Goal: Task Accomplishment & Management: Use online tool/utility

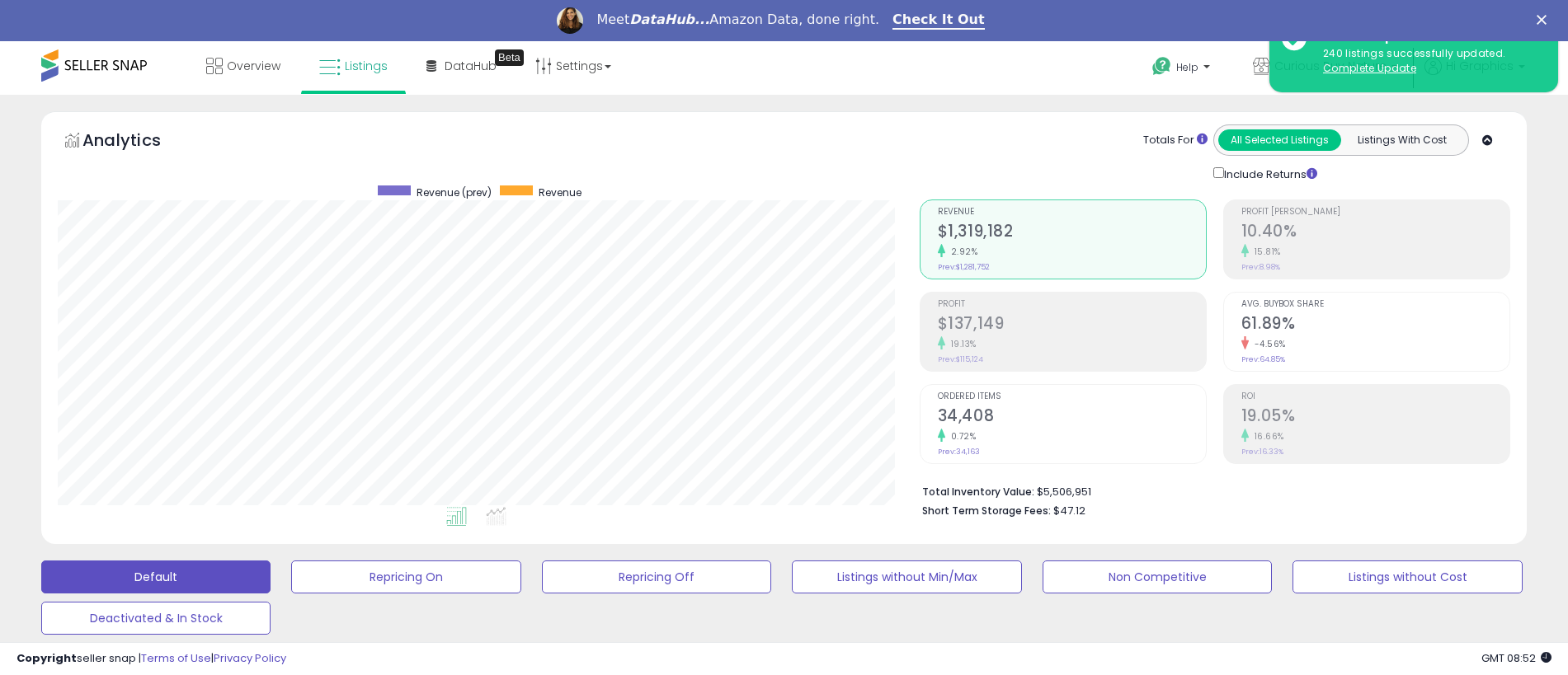
scroll to position [338, 862]
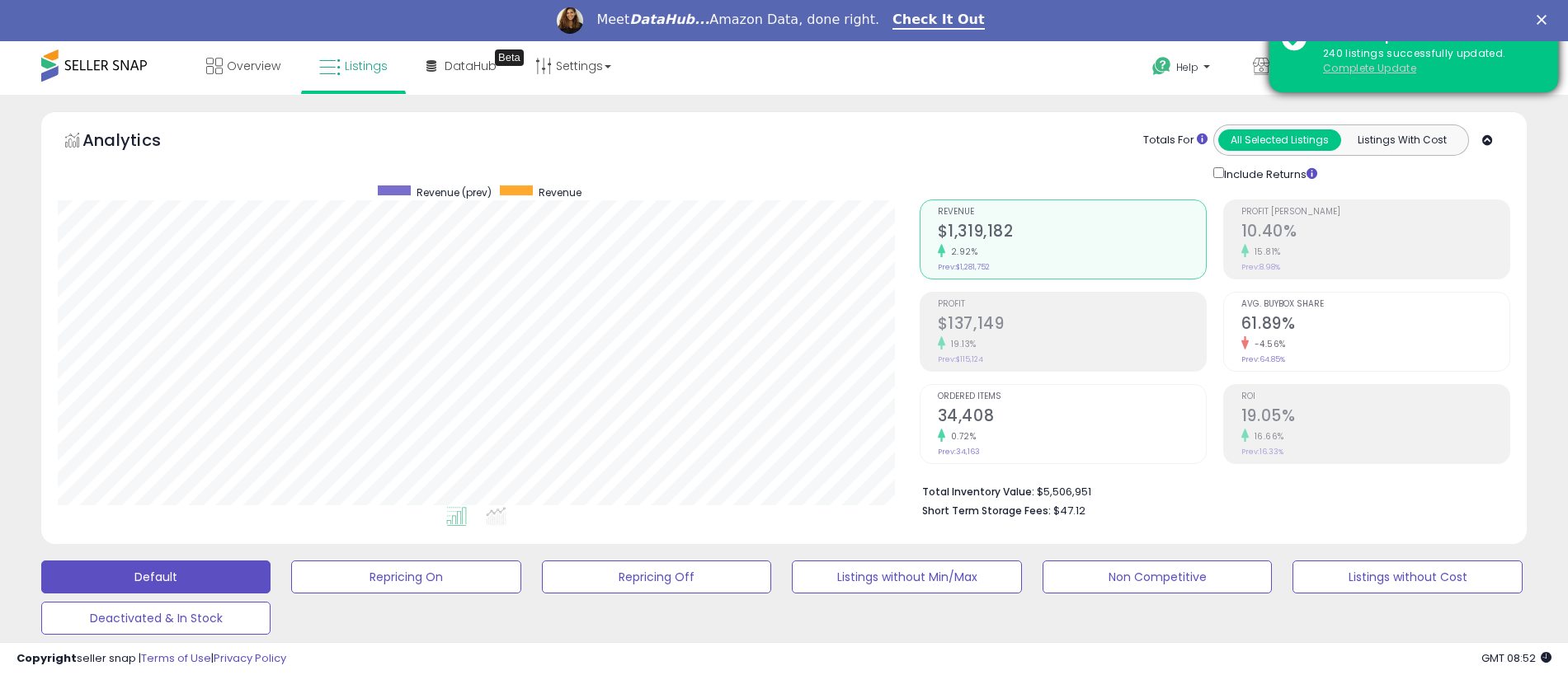
click at [1370, 67] on u "Complete Update" at bounding box center [1370, 67] width 93 height 14
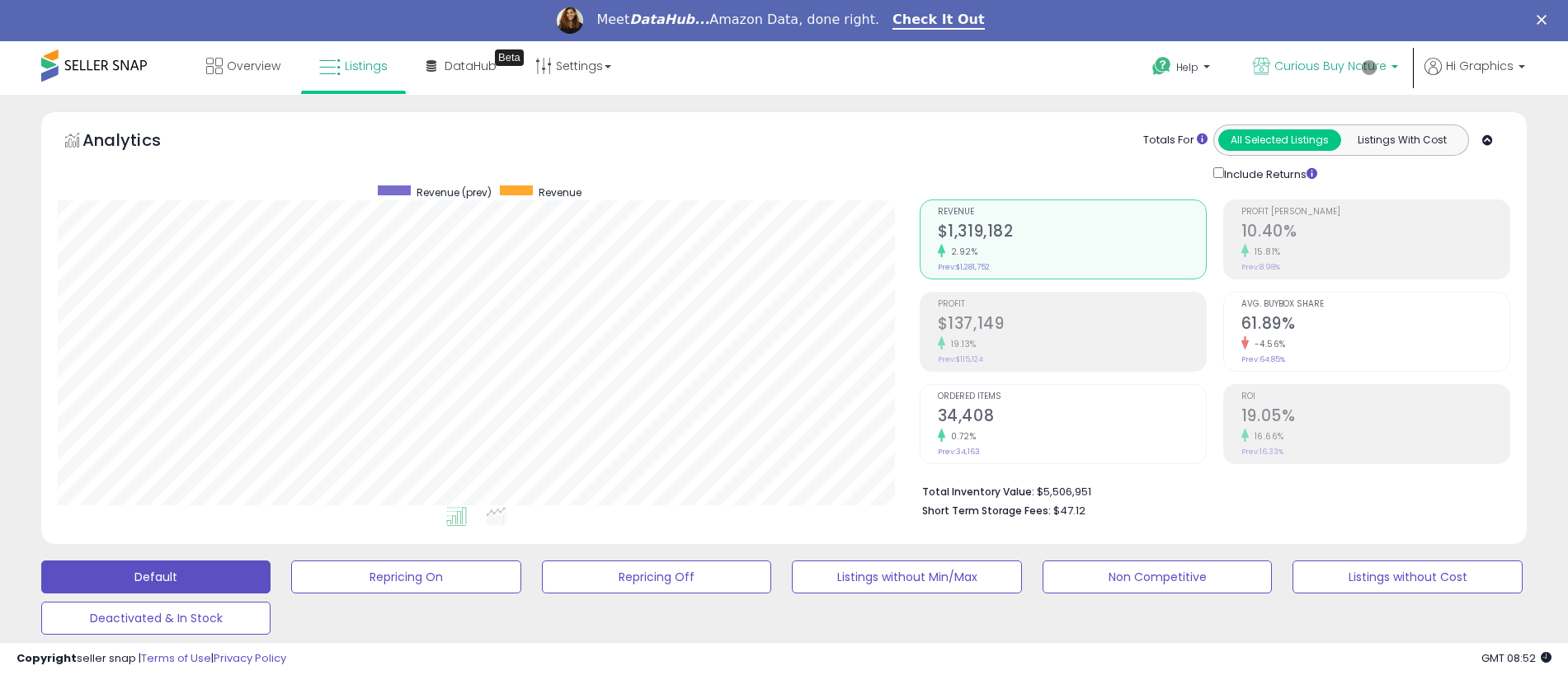
click at [1334, 66] on span "Curious Buy Nature" at bounding box center [1330, 65] width 112 height 16
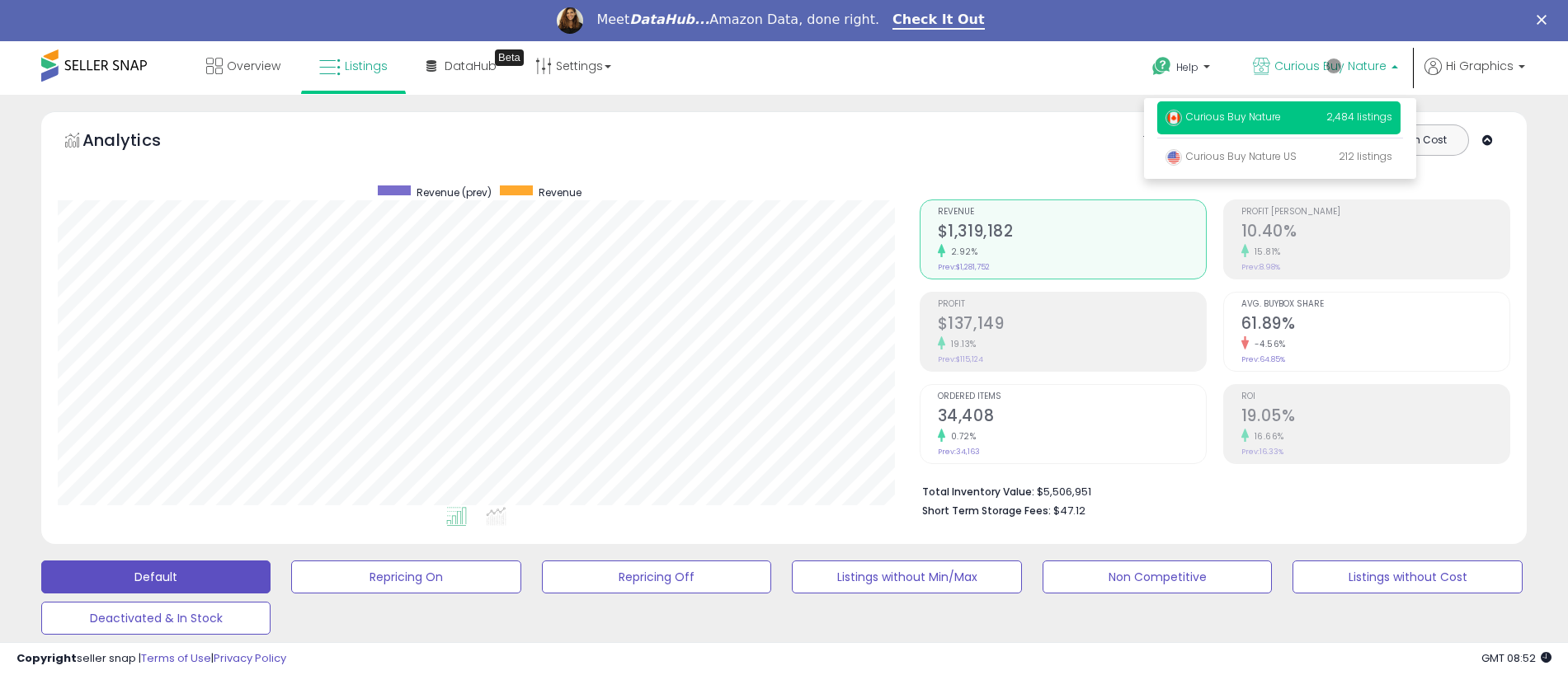
click at [1282, 119] on p "Curious Buy Nature 2,484 listings" at bounding box center [1278, 117] width 244 height 33
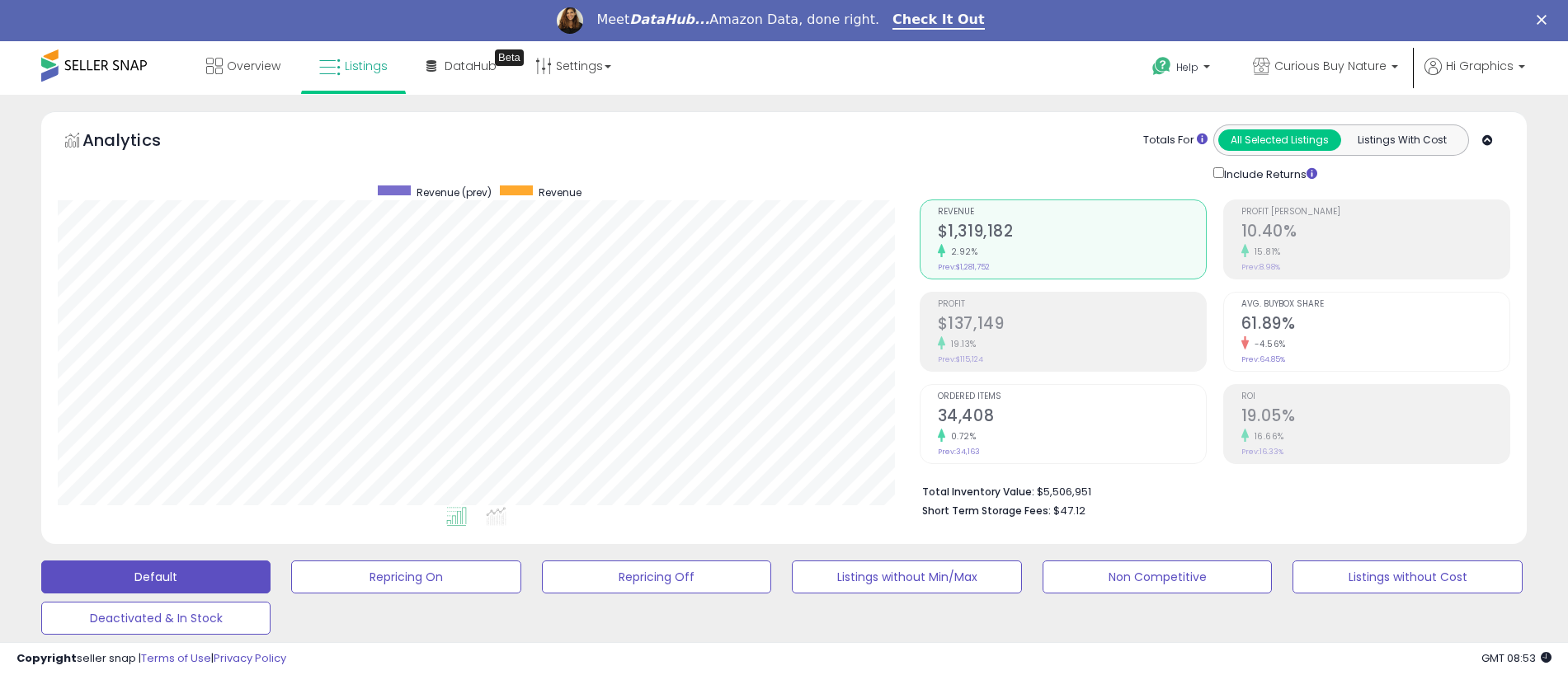
scroll to position [408, 0]
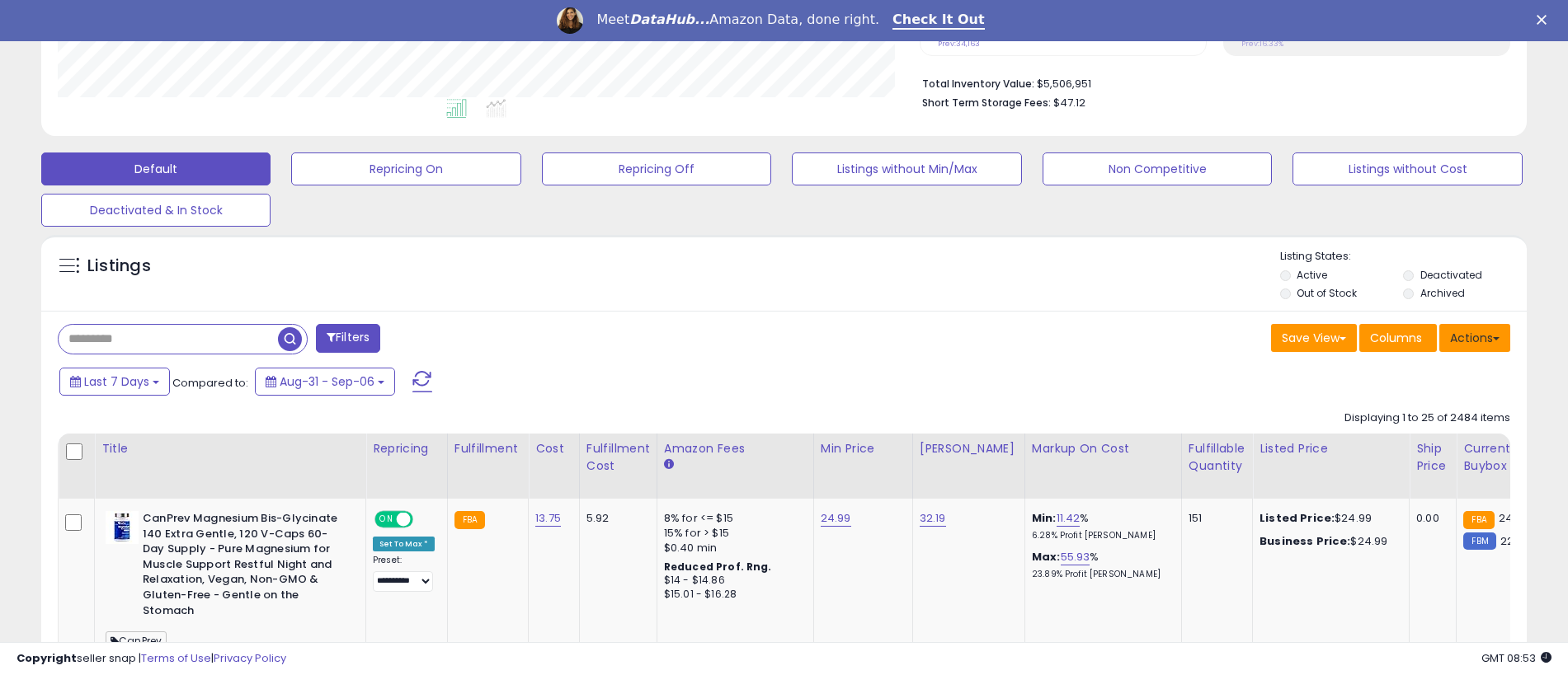
click at [1475, 337] on button "Actions" at bounding box center [1475, 338] width 71 height 28
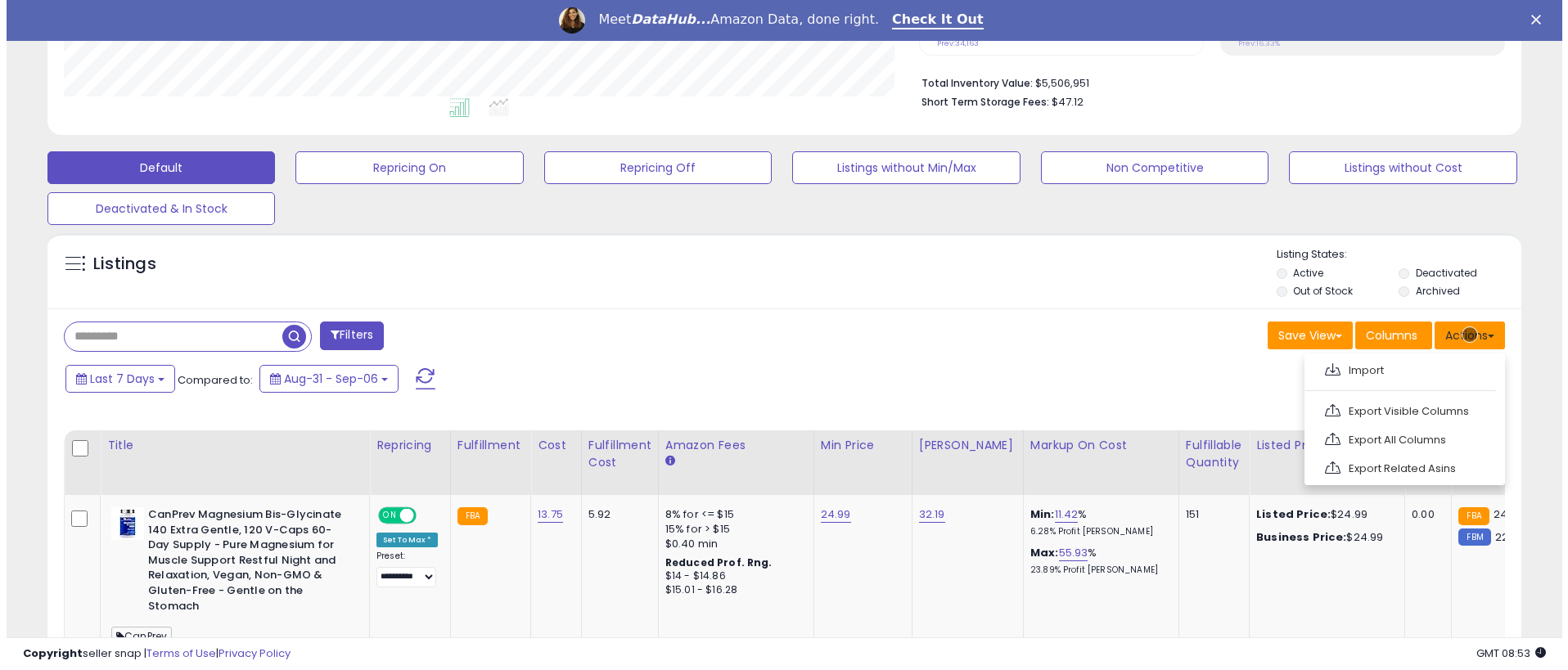
scroll to position [440, 0]
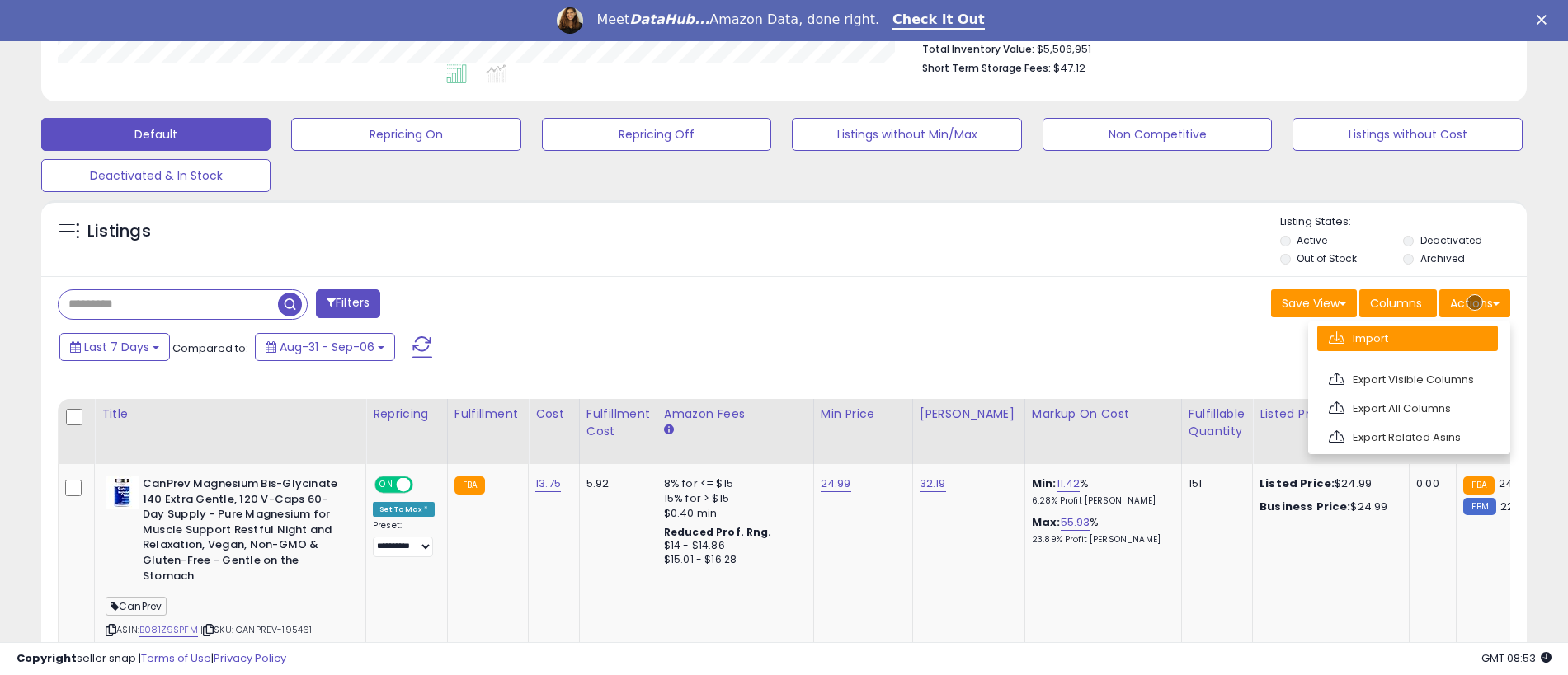
click at [1407, 338] on link "Import" at bounding box center [1408, 338] width 181 height 26
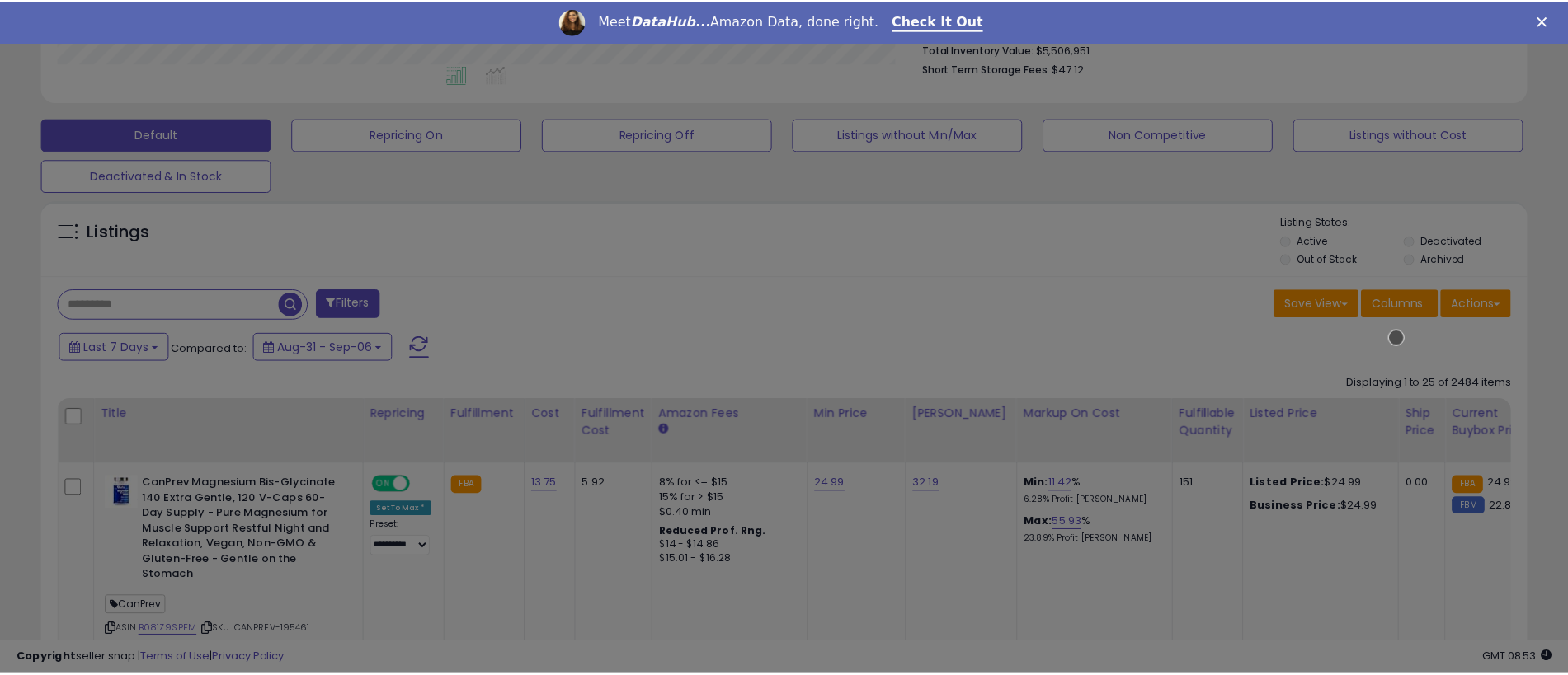
scroll to position [338, 869]
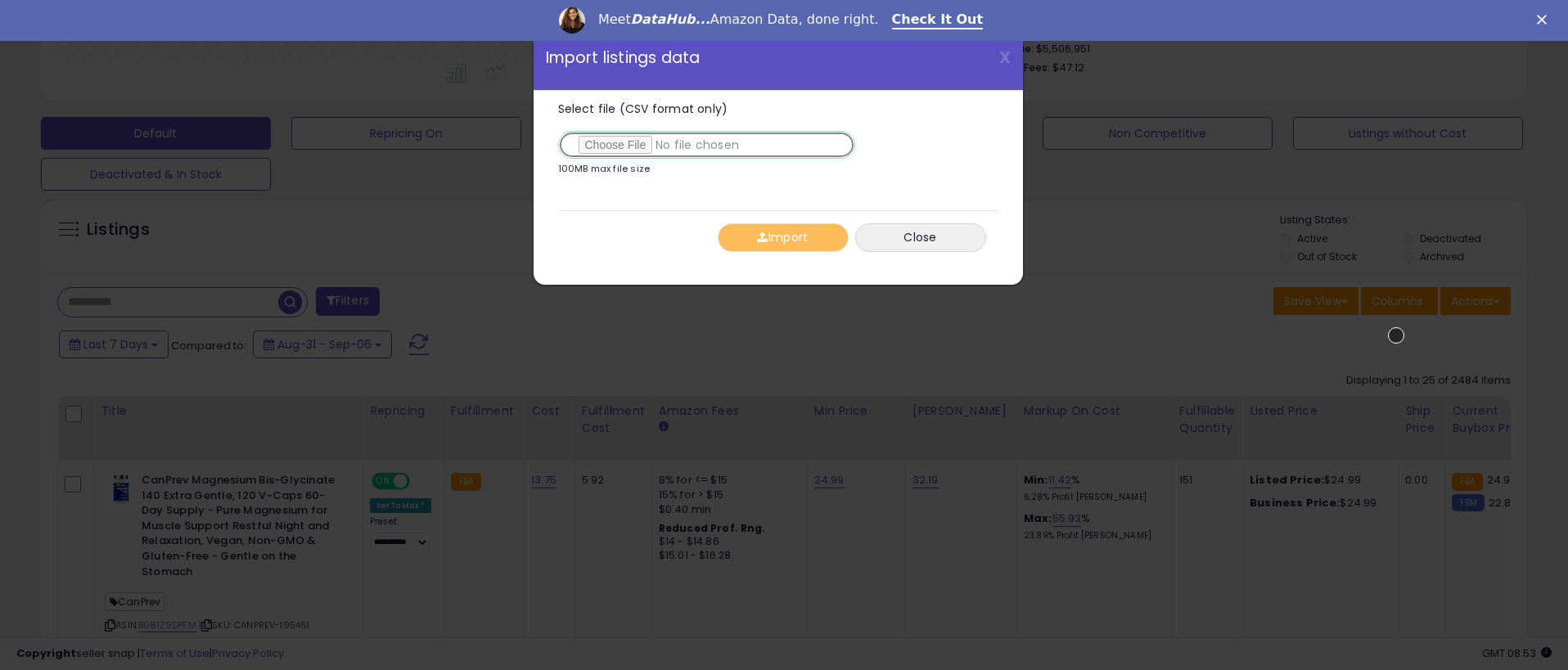
click at [703, 145] on input "Select file (CSV format only)" at bounding box center [706, 144] width 297 height 28
type input "**********"
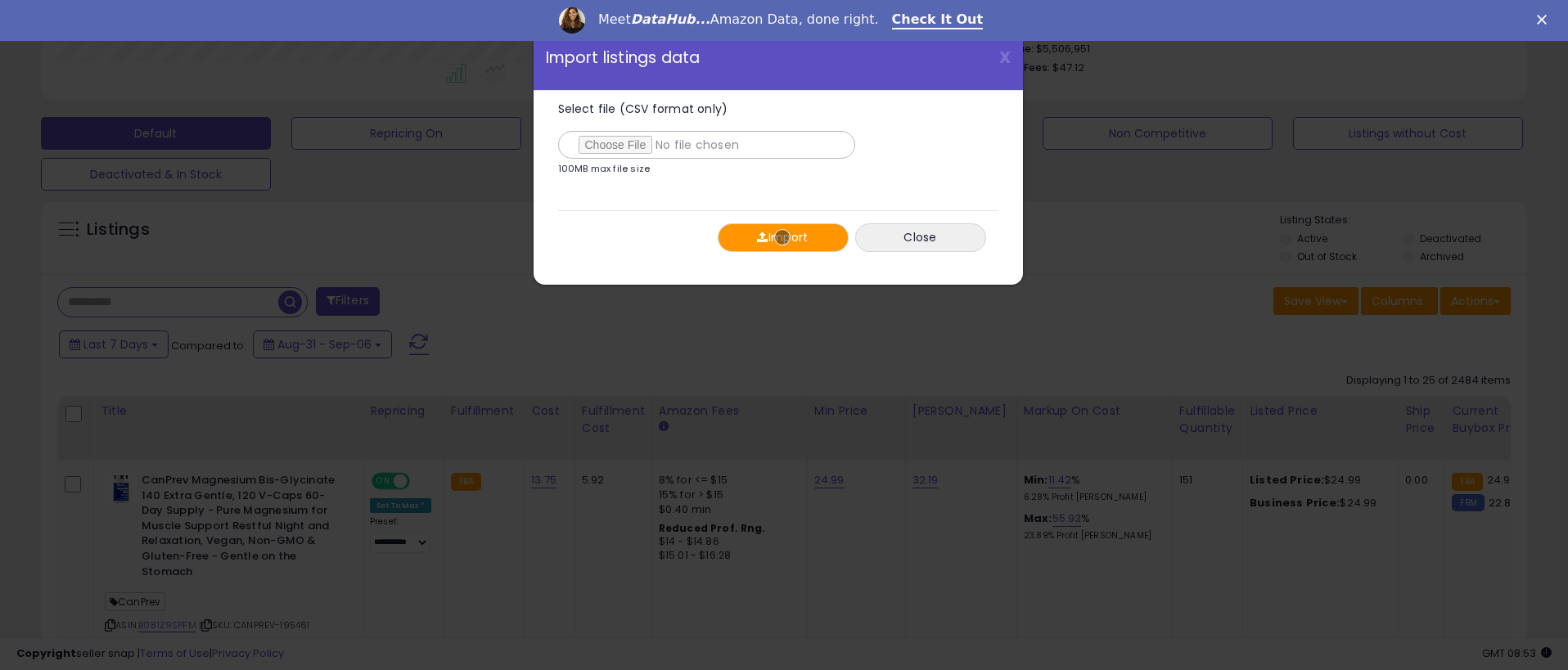
click at [783, 237] on button "Import" at bounding box center [783, 238] width 131 height 29
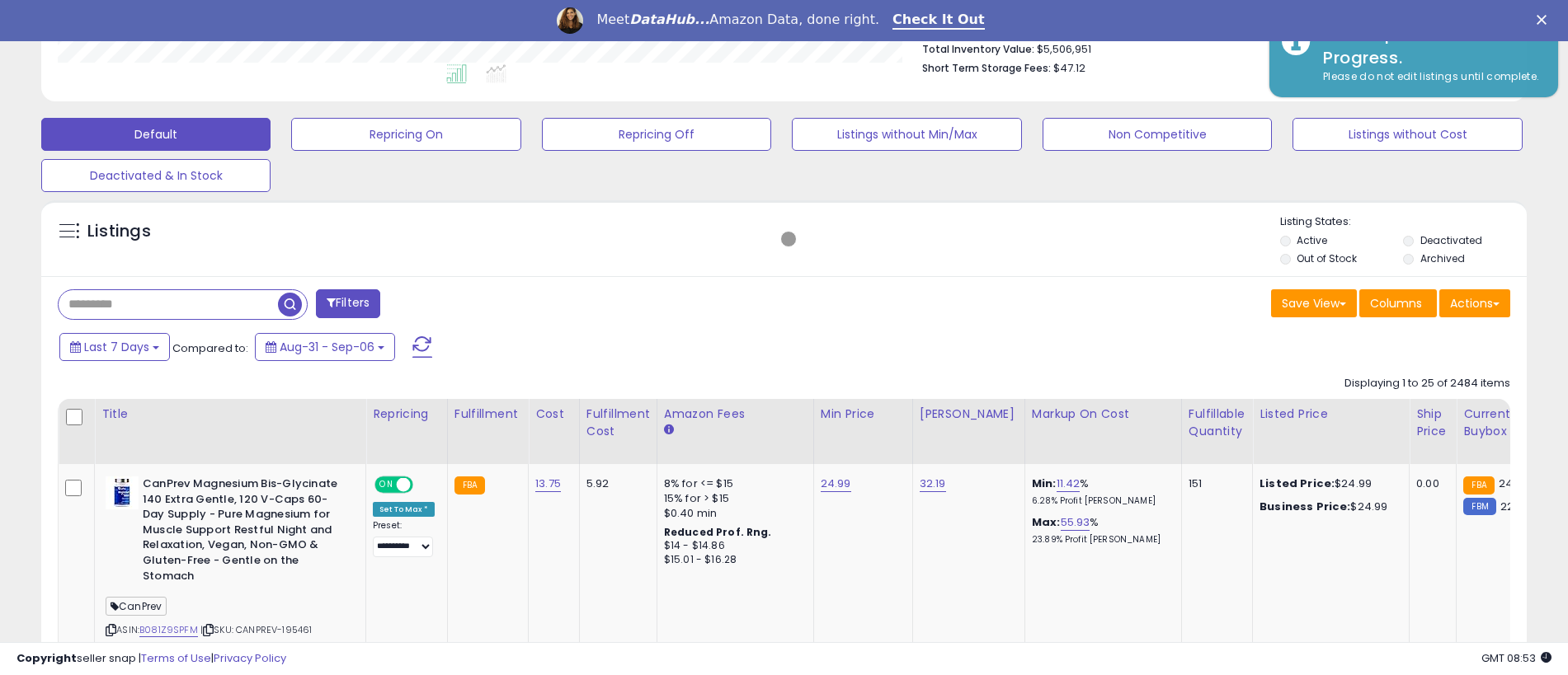
scroll to position [824265, 823942]
